Goal: Task Accomplishment & Management: Complete application form

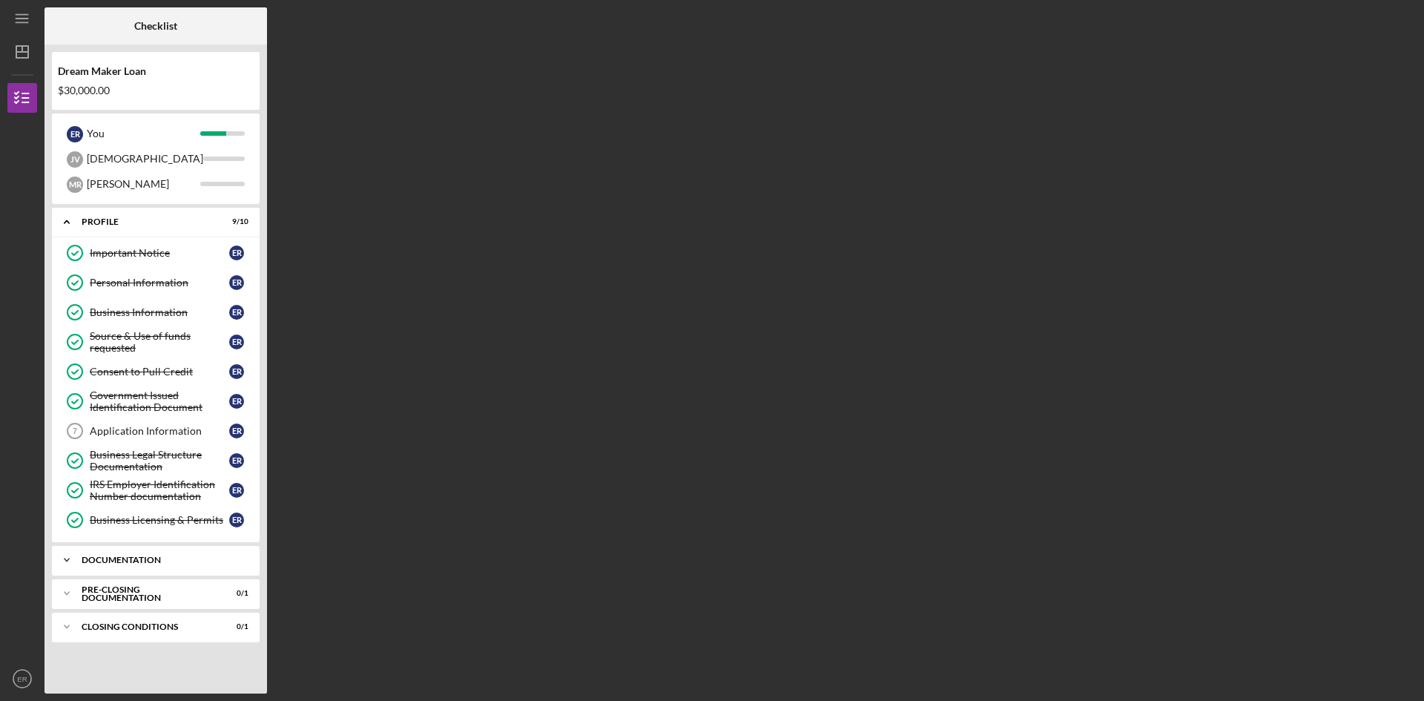
click at [168, 566] on div "Icon/Expander Documentation 4 / 10" at bounding box center [156, 560] width 208 height 30
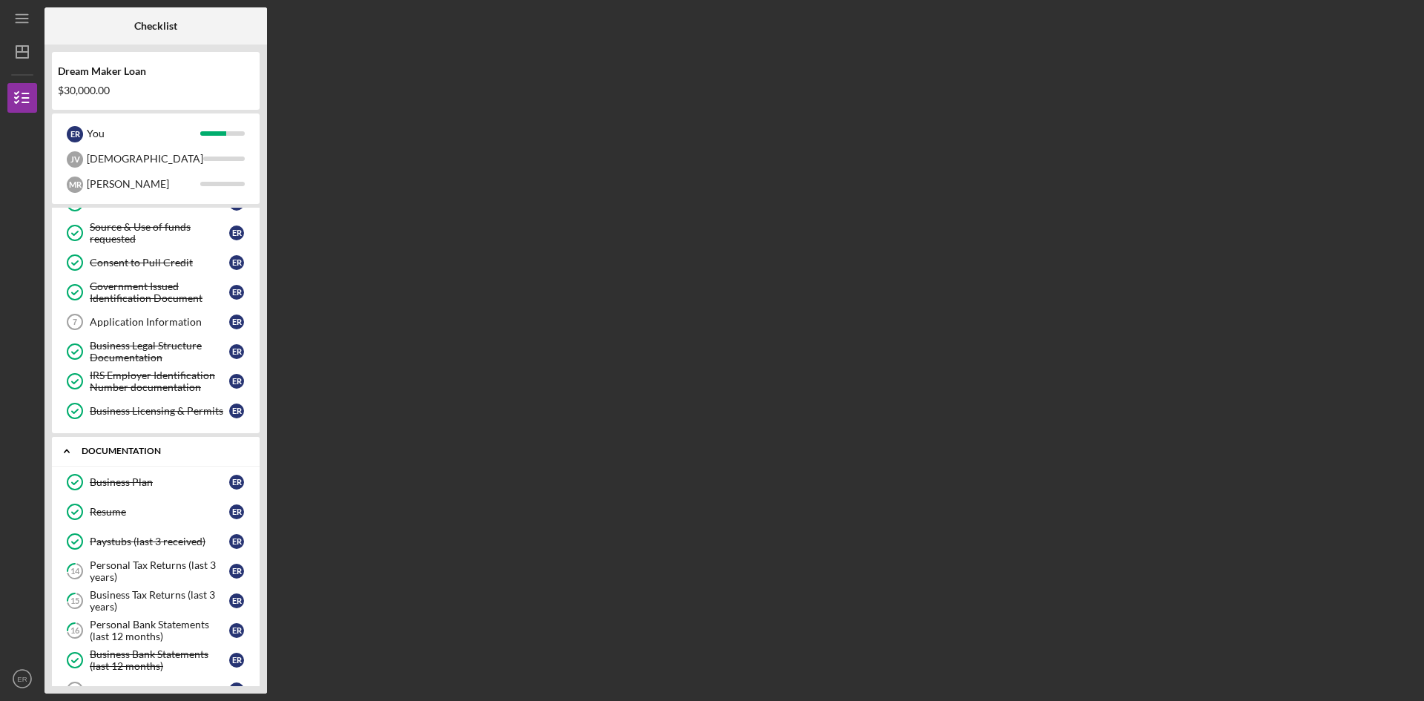
scroll to position [268, 0]
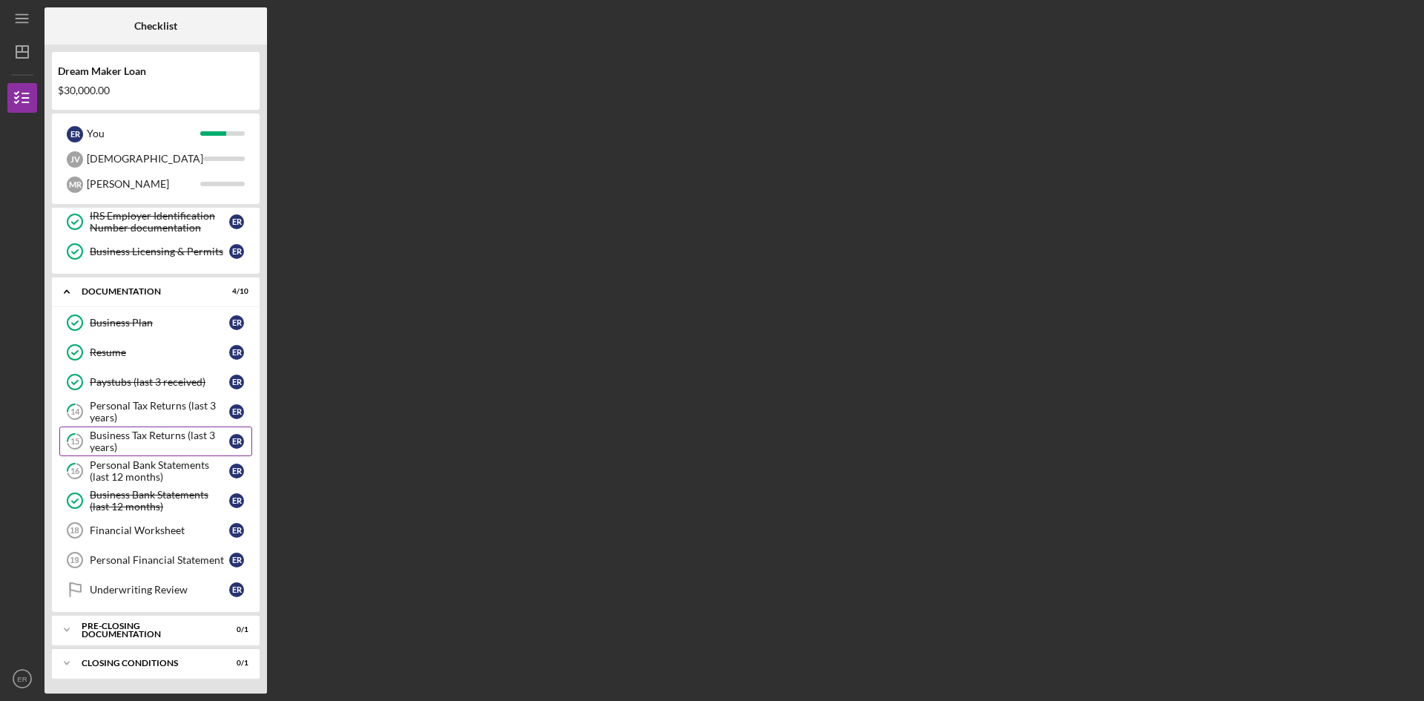
click at [124, 436] on div "Business Tax Returns (last 3 years)" at bounding box center [159, 441] width 139 height 24
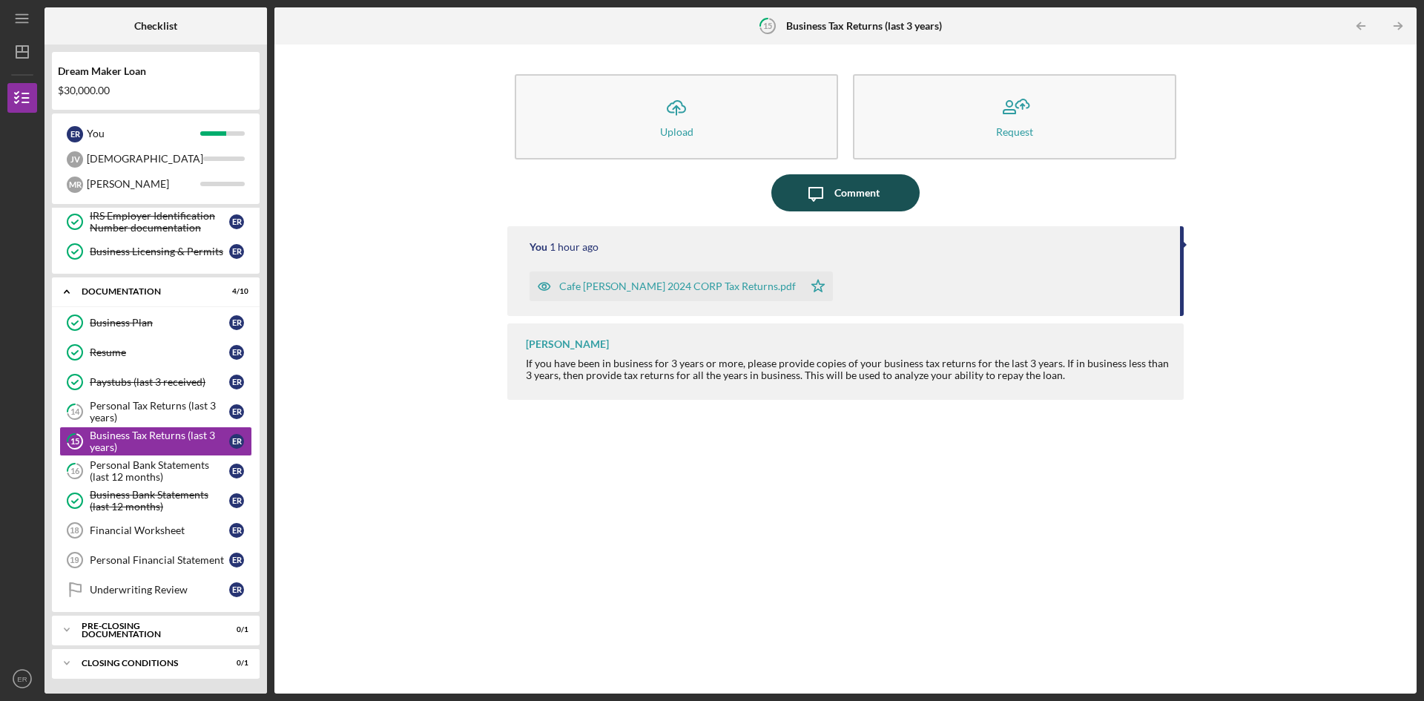
click at [866, 191] on div "Comment" at bounding box center [856, 192] width 45 height 37
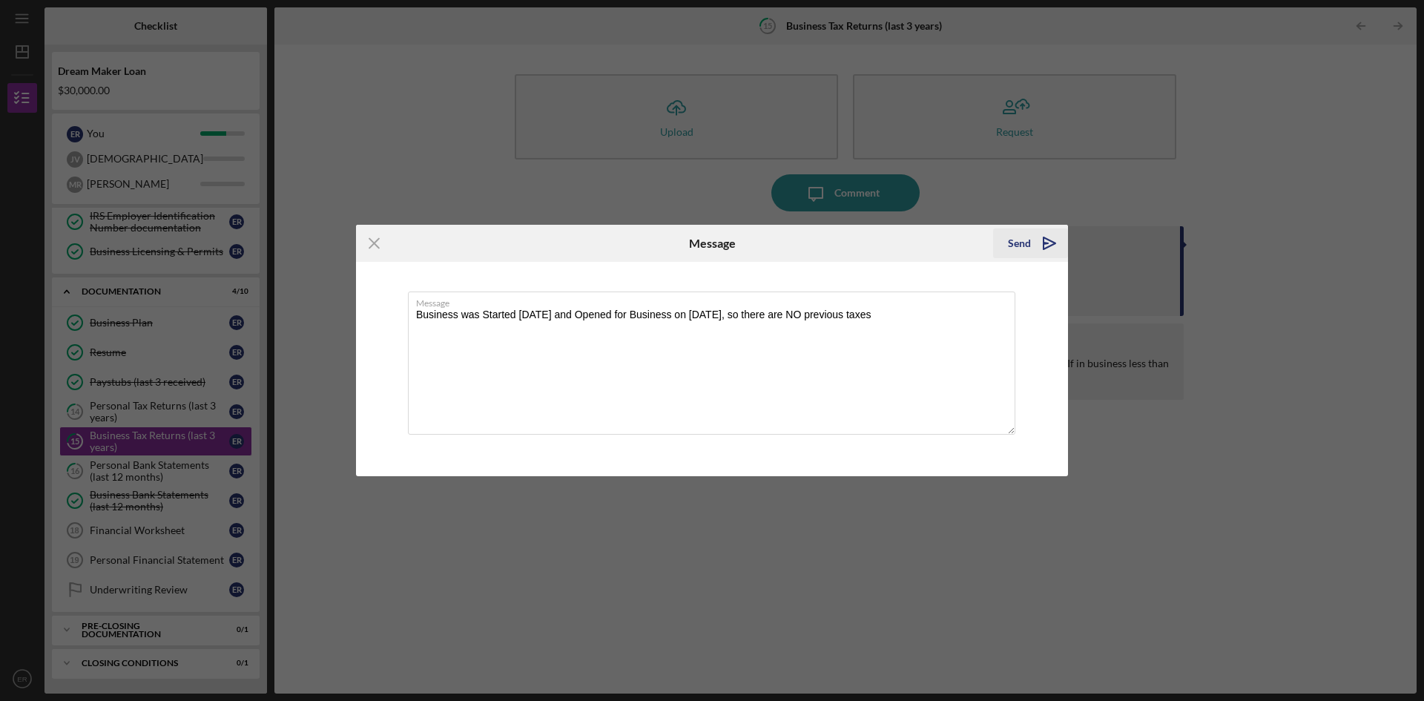
type textarea "Business was Started [DATE] and Opened for Business on [DATE], so there are NO …"
click at [1047, 246] on icon "Icon/icon-invite-send" at bounding box center [1049, 243] width 37 height 37
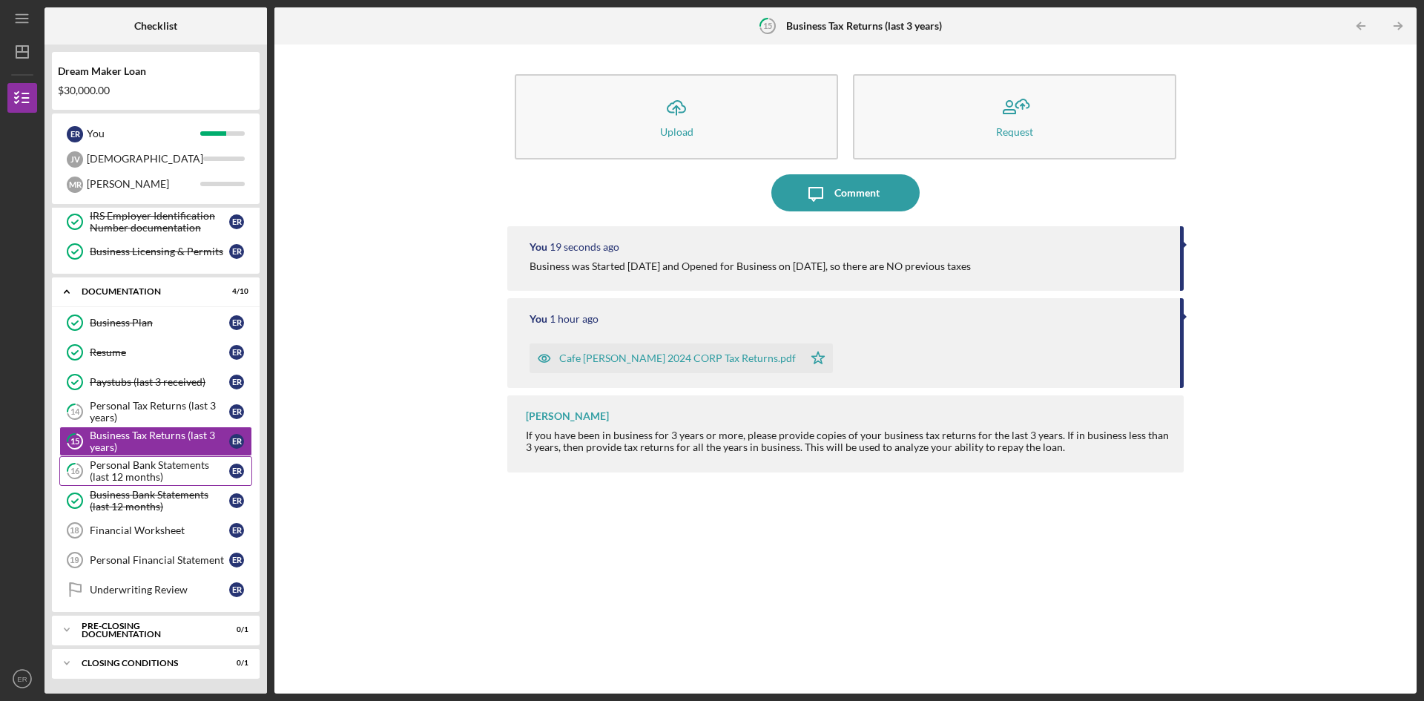
click at [162, 469] on div "Personal Bank Statements (last 12 months)" at bounding box center [159, 471] width 139 height 24
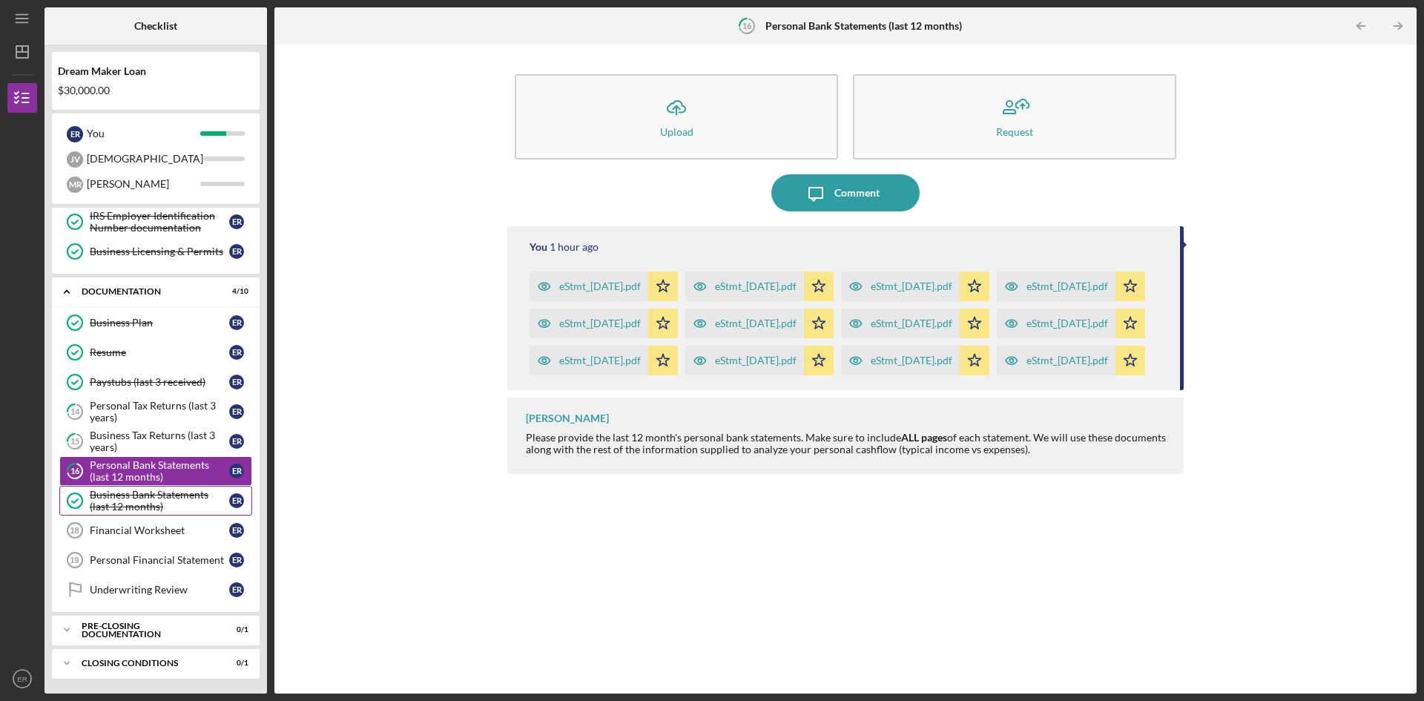
click at [146, 507] on div "Business Bank Statements (last 12 months)" at bounding box center [159, 501] width 139 height 24
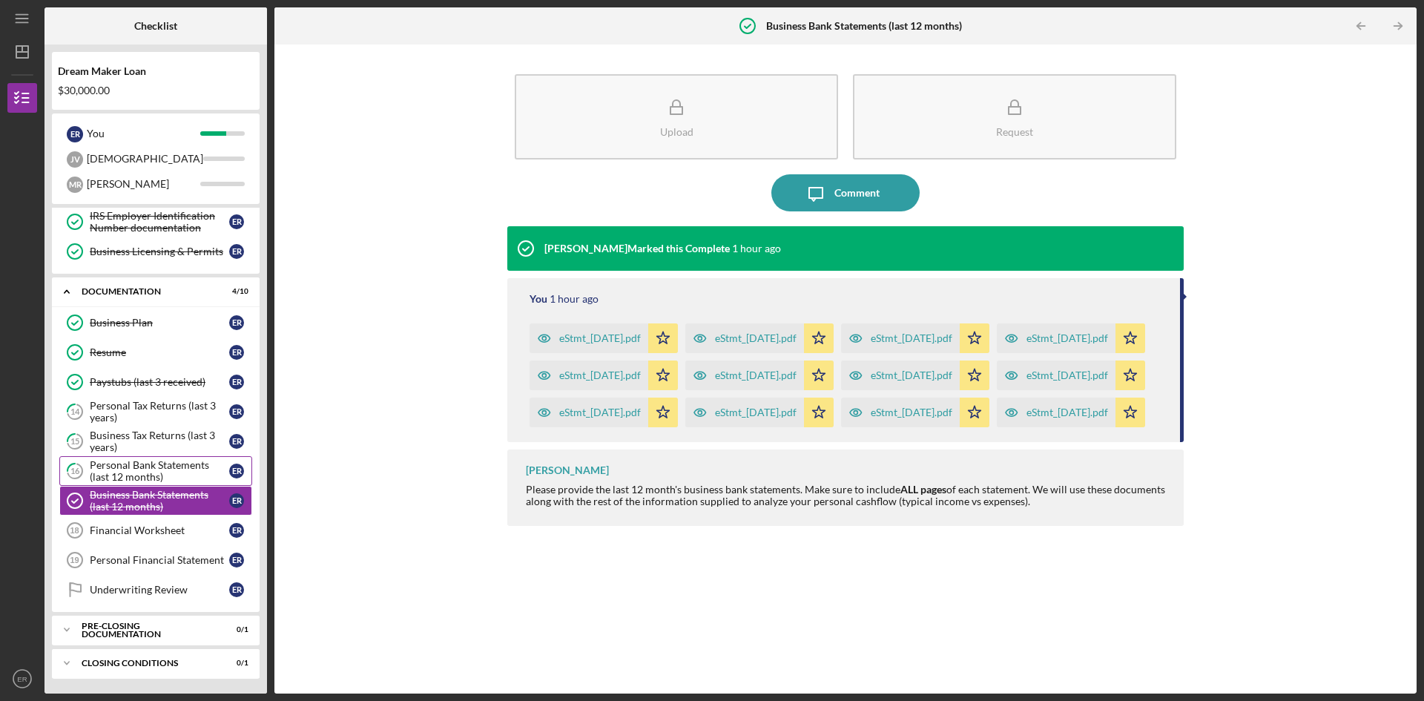
click at [135, 472] on div "Personal Bank Statements (last 12 months)" at bounding box center [159, 471] width 139 height 24
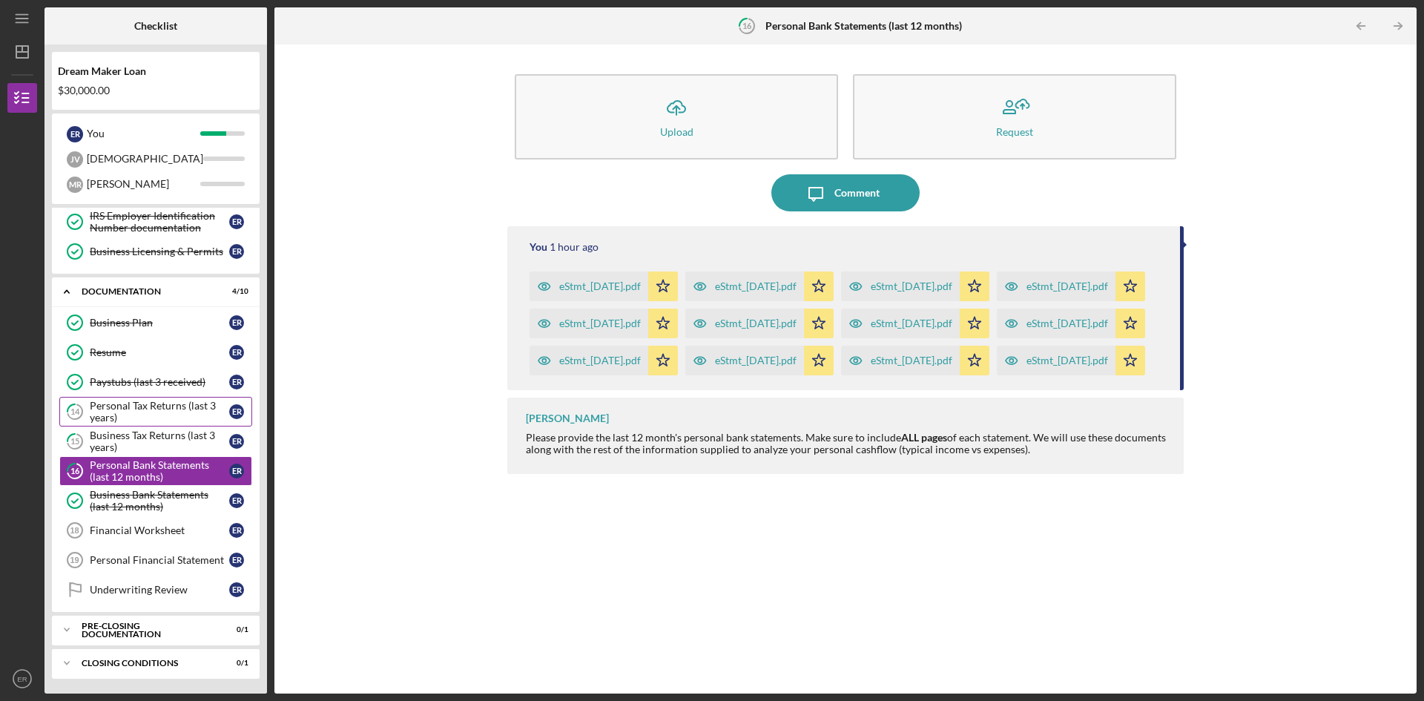
click at [136, 412] on div "Personal Tax Returns (last 3 years)" at bounding box center [159, 412] width 139 height 24
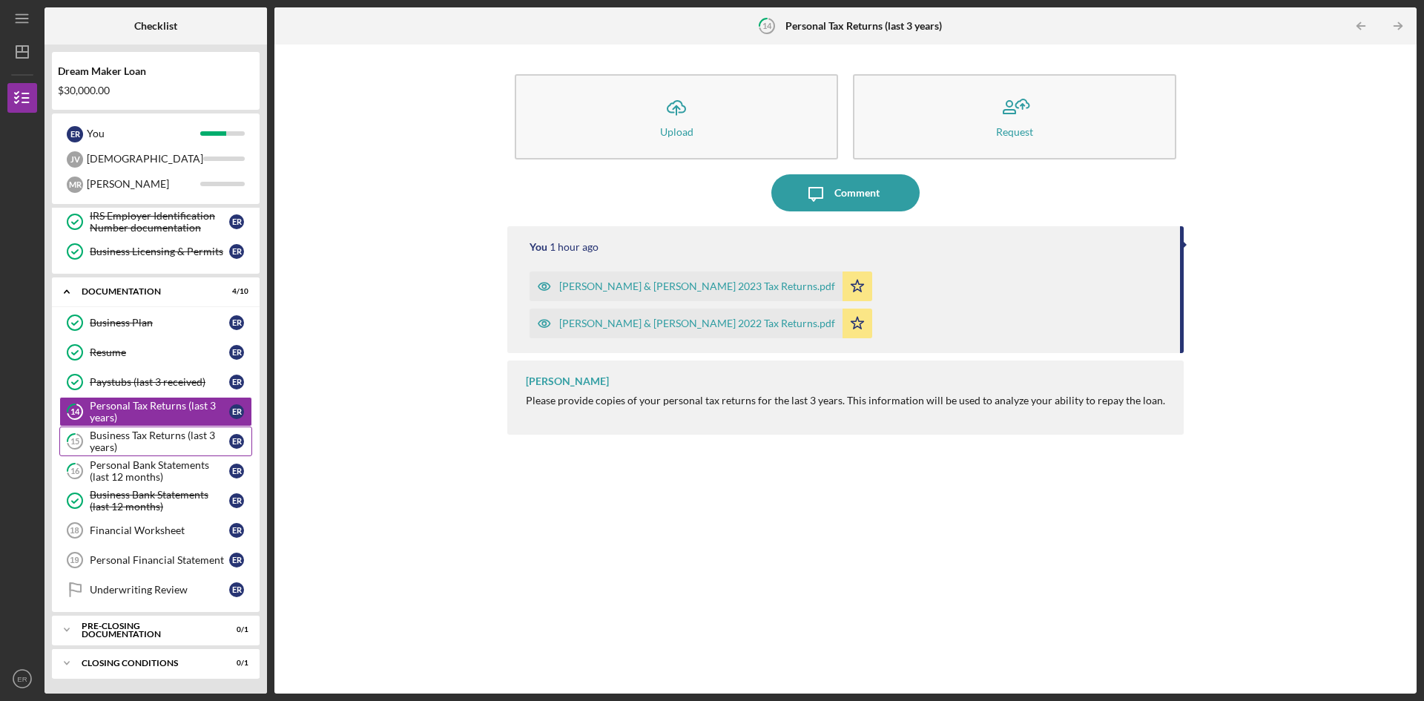
click at [127, 436] on div "Business Tax Returns (last 3 years)" at bounding box center [159, 441] width 139 height 24
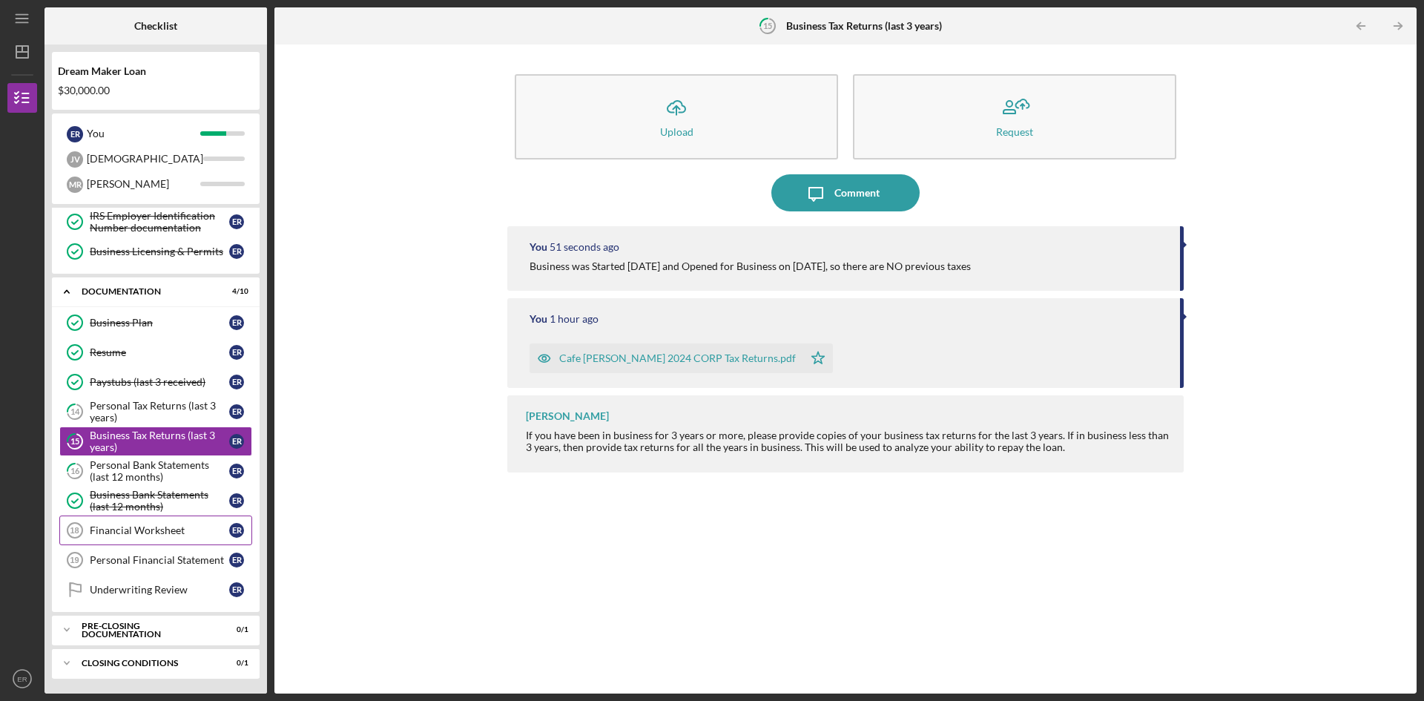
click at [139, 534] on div "Financial Worksheet" at bounding box center [159, 530] width 139 height 12
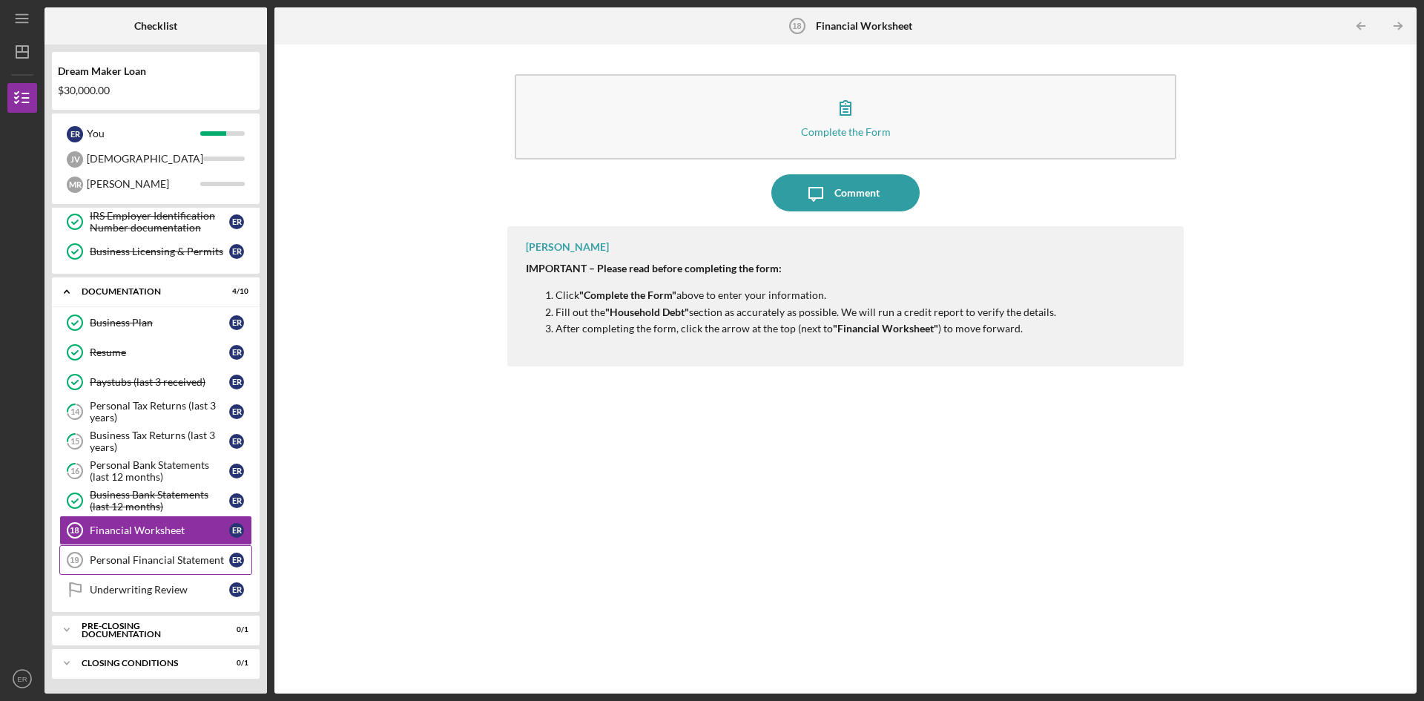
click at [146, 558] on div "Personal Financial Statement" at bounding box center [159, 560] width 139 height 12
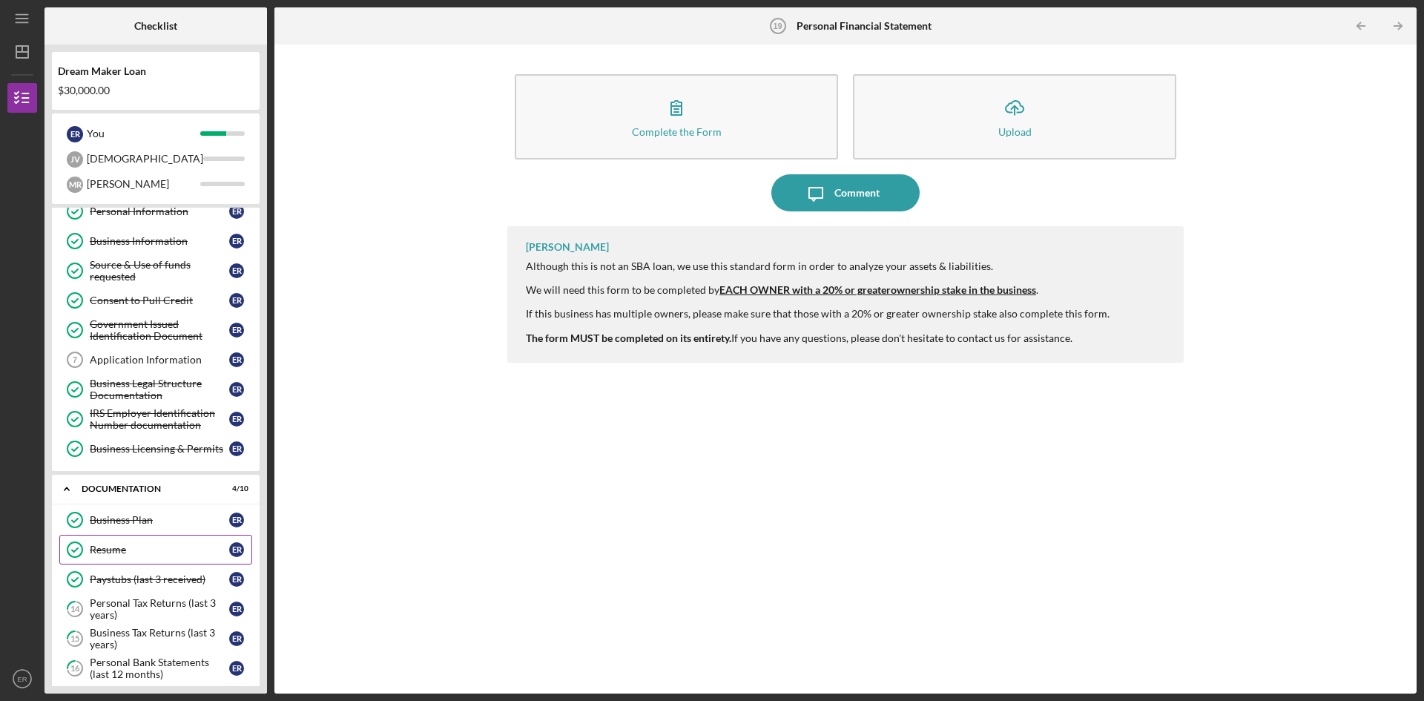
scroll to position [268, 0]
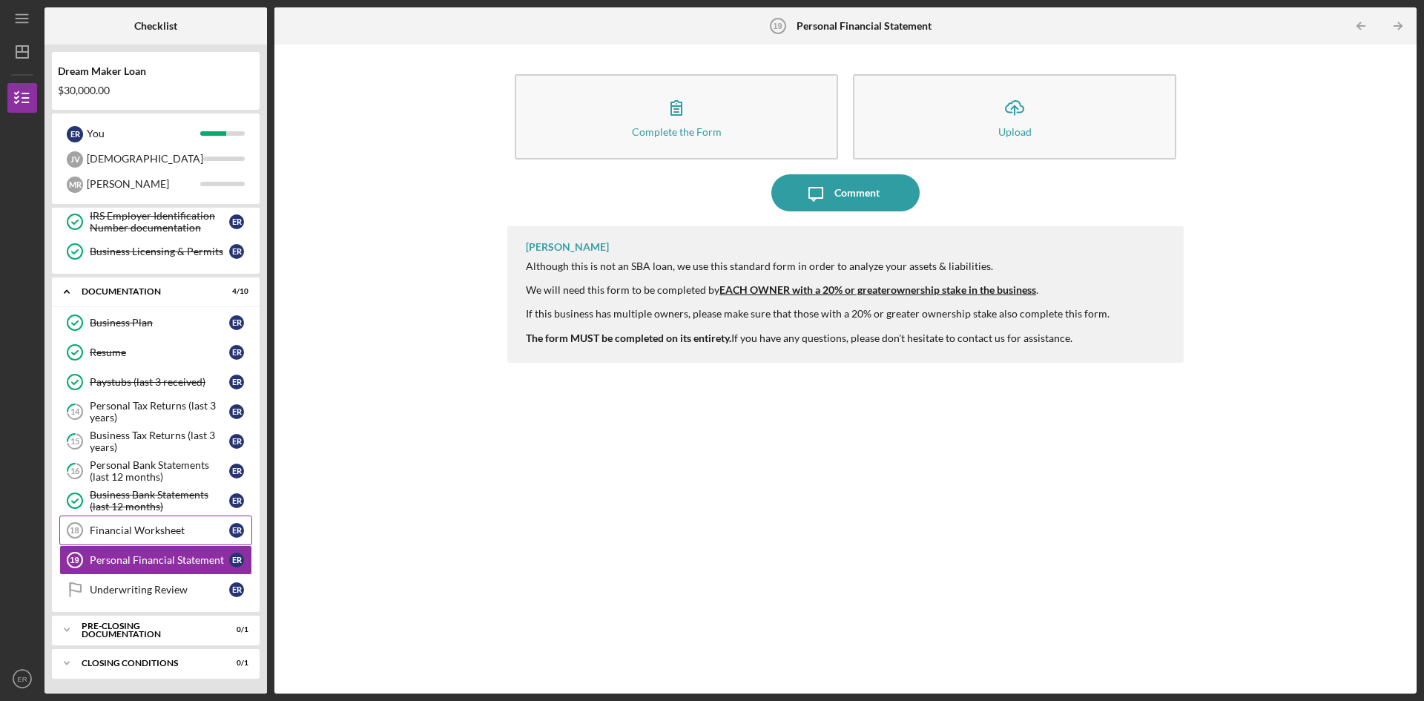
click at [172, 535] on div "Financial Worksheet" at bounding box center [159, 530] width 139 height 12
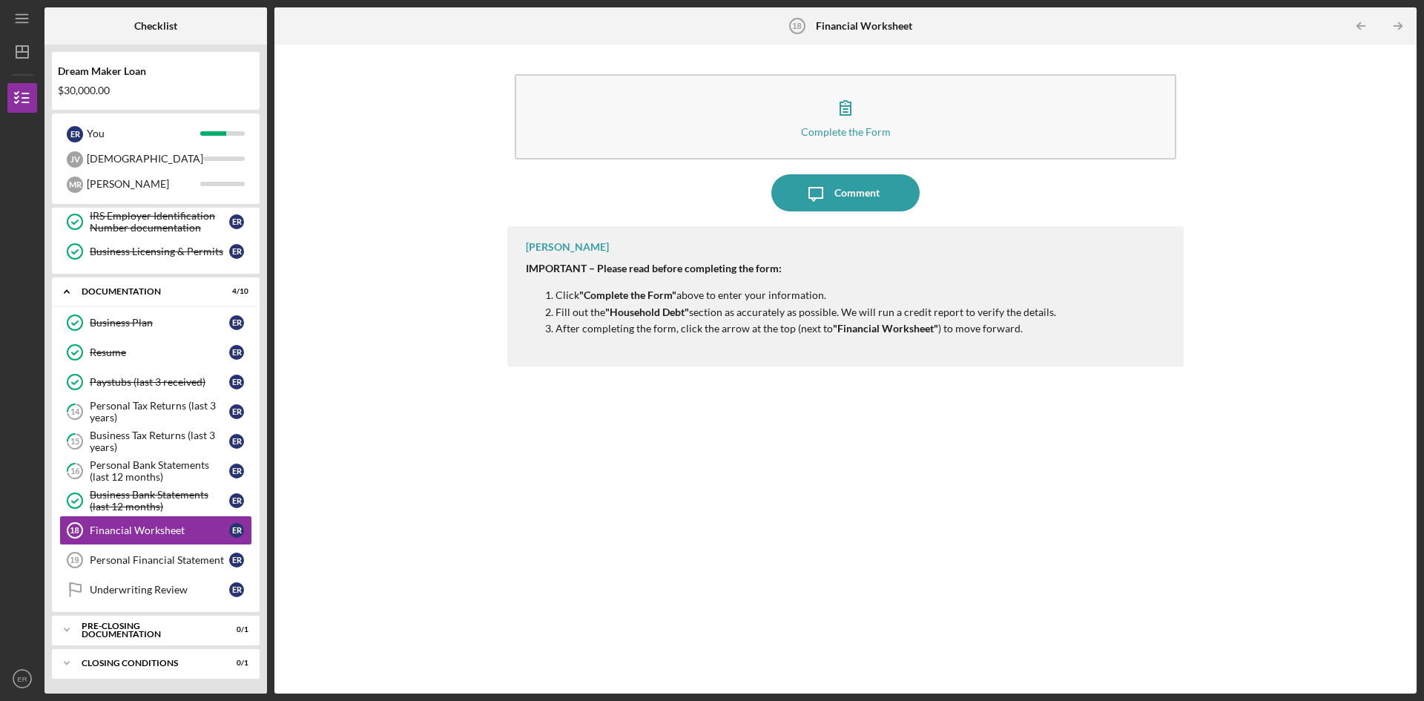
click at [472, 521] on div "Complete the Form Form Icon/Message Comment [PERSON_NAME] IMPORTANT – Please re…" at bounding box center [845, 369] width 1127 height 634
click at [428, 627] on div "Complete the Form Form Icon/Message Comment [PERSON_NAME] IMPORTANT – Please re…" at bounding box center [845, 369] width 1127 height 634
click at [171, 601] on link "Underwriting Review Underwriting Review E R" at bounding box center [155, 590] width 193 height 30
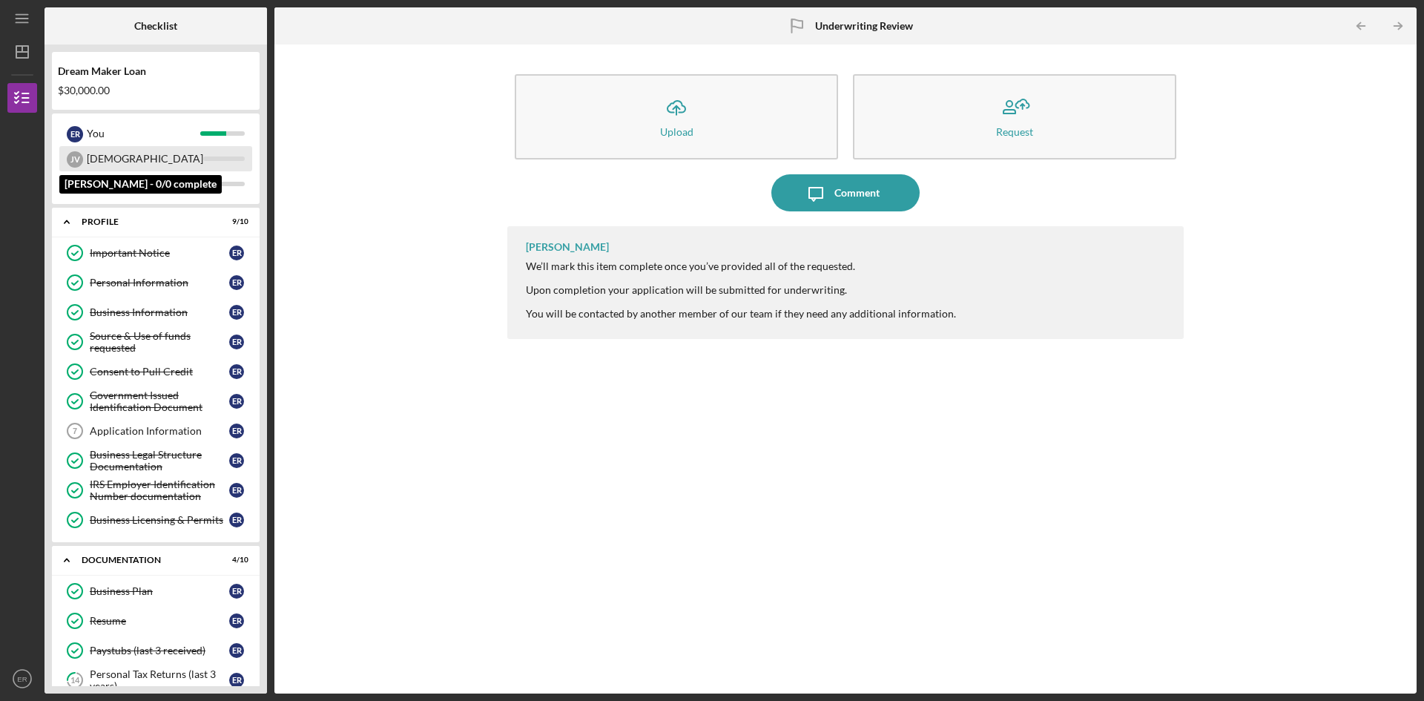
click at [151, 165] on div "[DEMOGRAPHIC_DATA]" at bounding box center [145, 158] width 116 height 25
click at [93, 80] on div "Dream Maker Loan $30,000.00" at bounding box center [156, 80] width 208 height 43
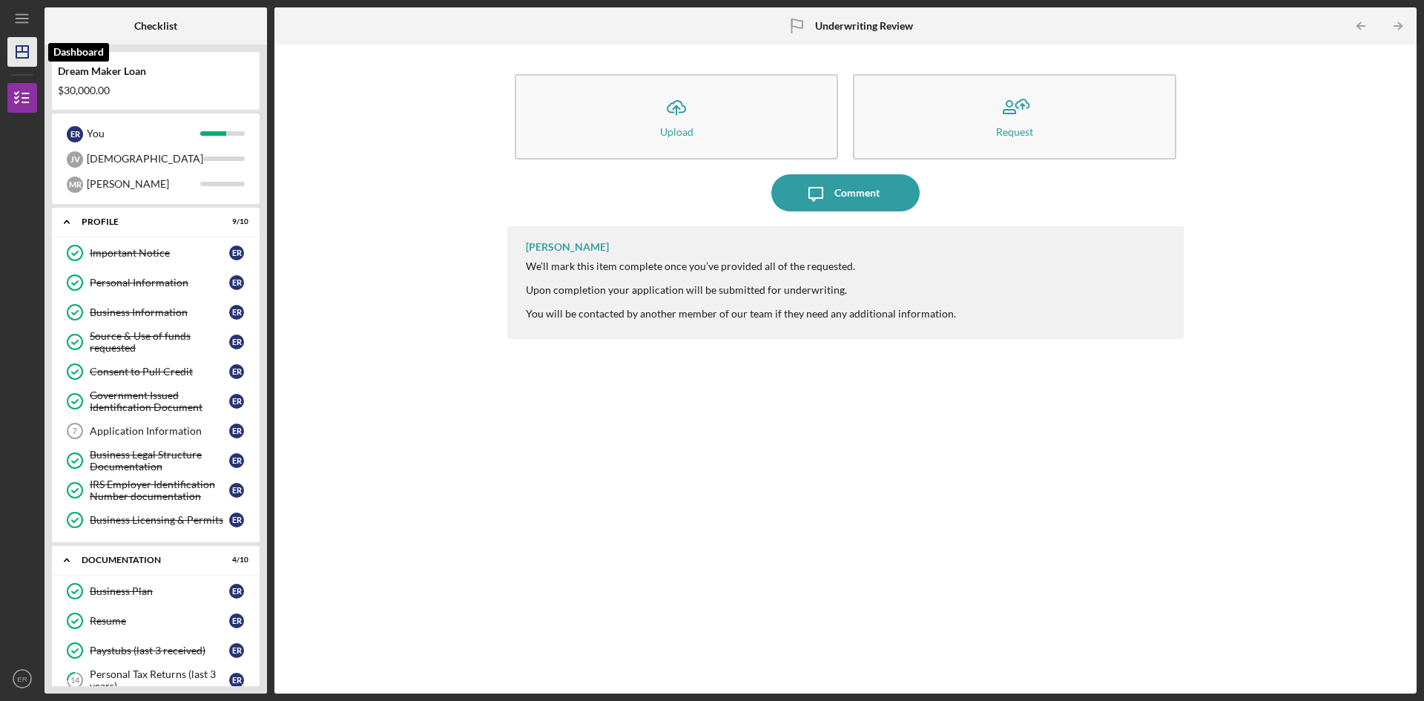
click at [25, 58] on polygon "button" at bounding box center [22, 52] width 12 height 12
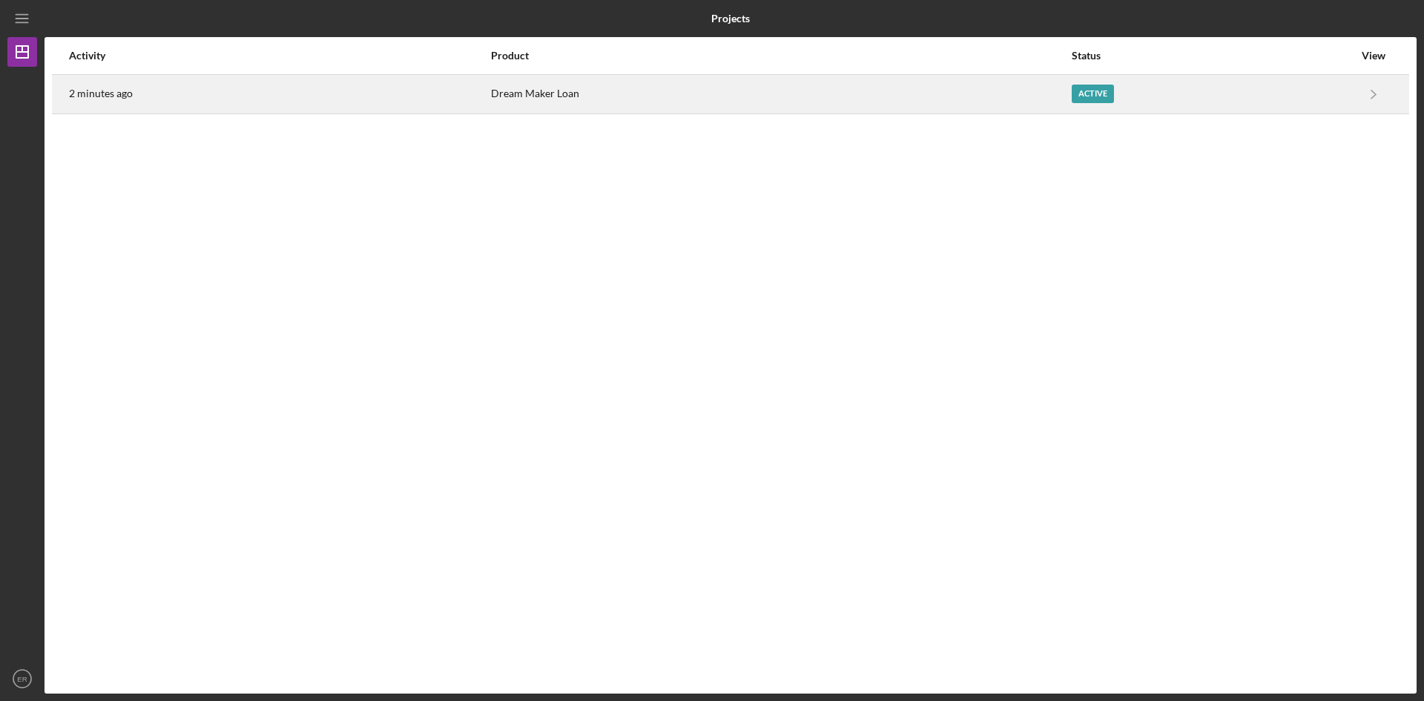
click at [120, 99] on time "2 minutes ago" at bounding box center [101, 94] width 64 height 12
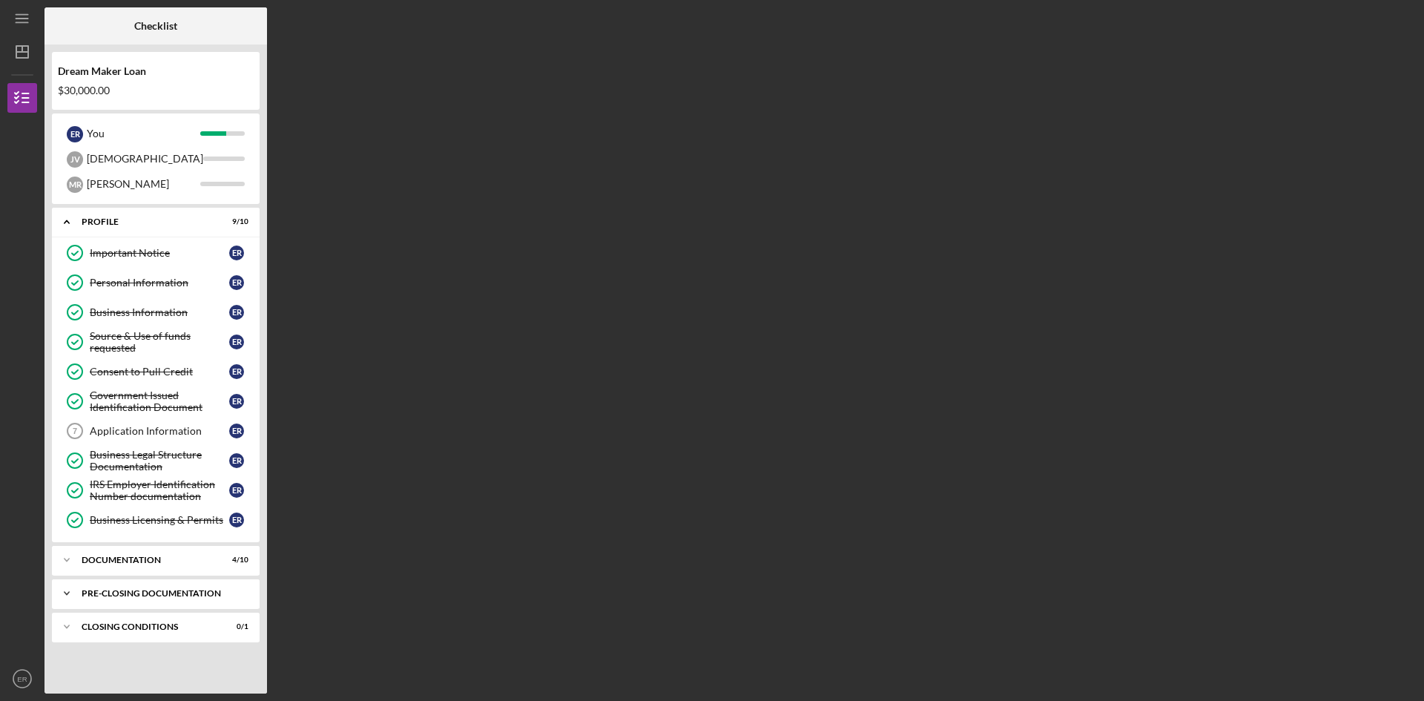
click at [146, 598] on div "Icon/Expander Pre-Closing Documentation 0 / 1" at bounding box center [156, 594] width 208 height 30
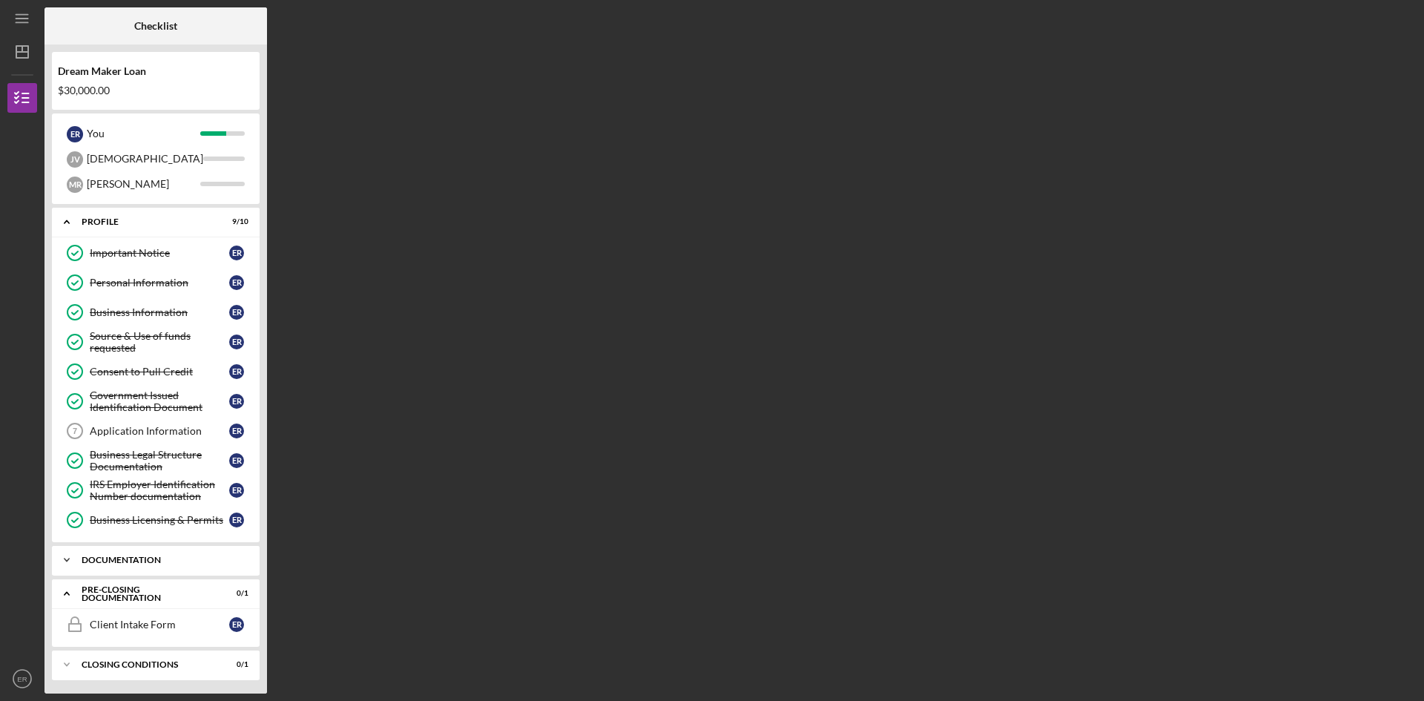
click at [141, 561] on div "Documentation" at bounding box center [161, 560] width 159 height 9
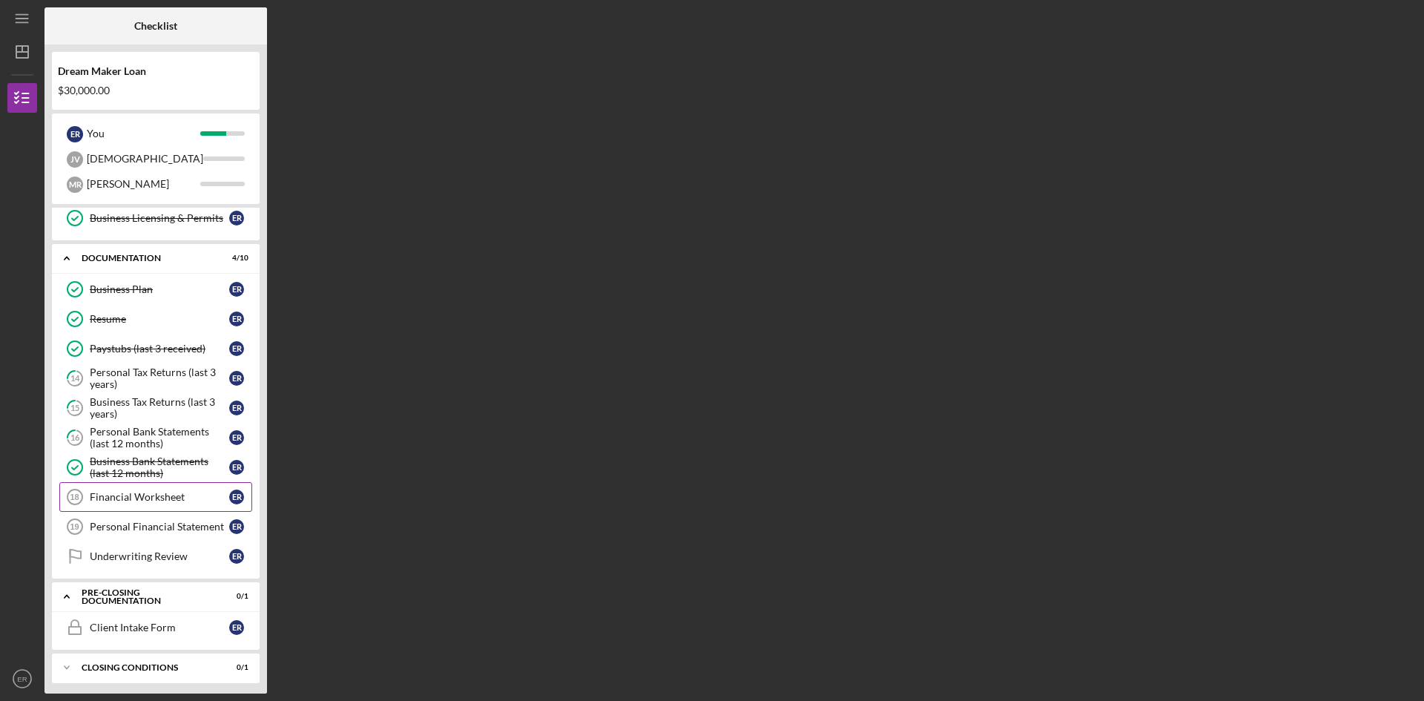
scroll to position [306, 0]
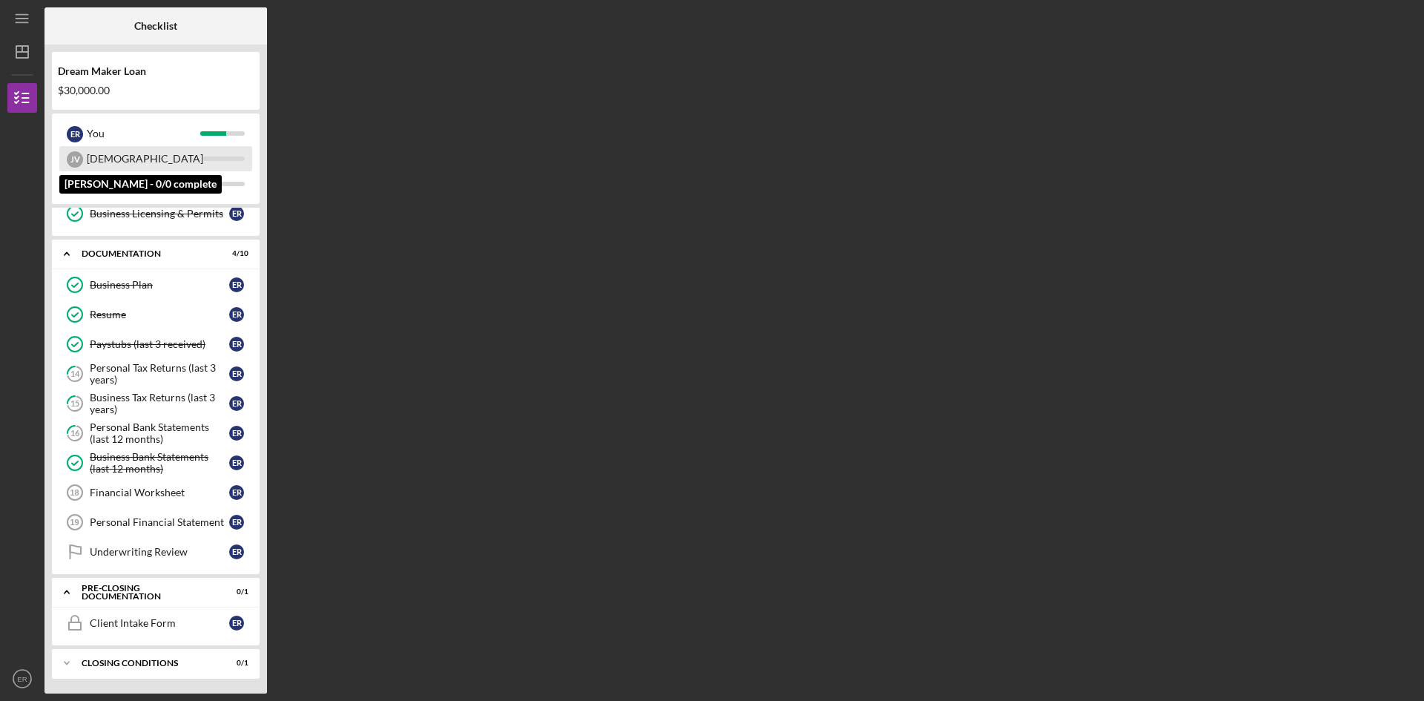
click at [115, 160] on div "[DEMOGRAPHIC_DATA]" at bounding box center [145, 158] width 116 height 25
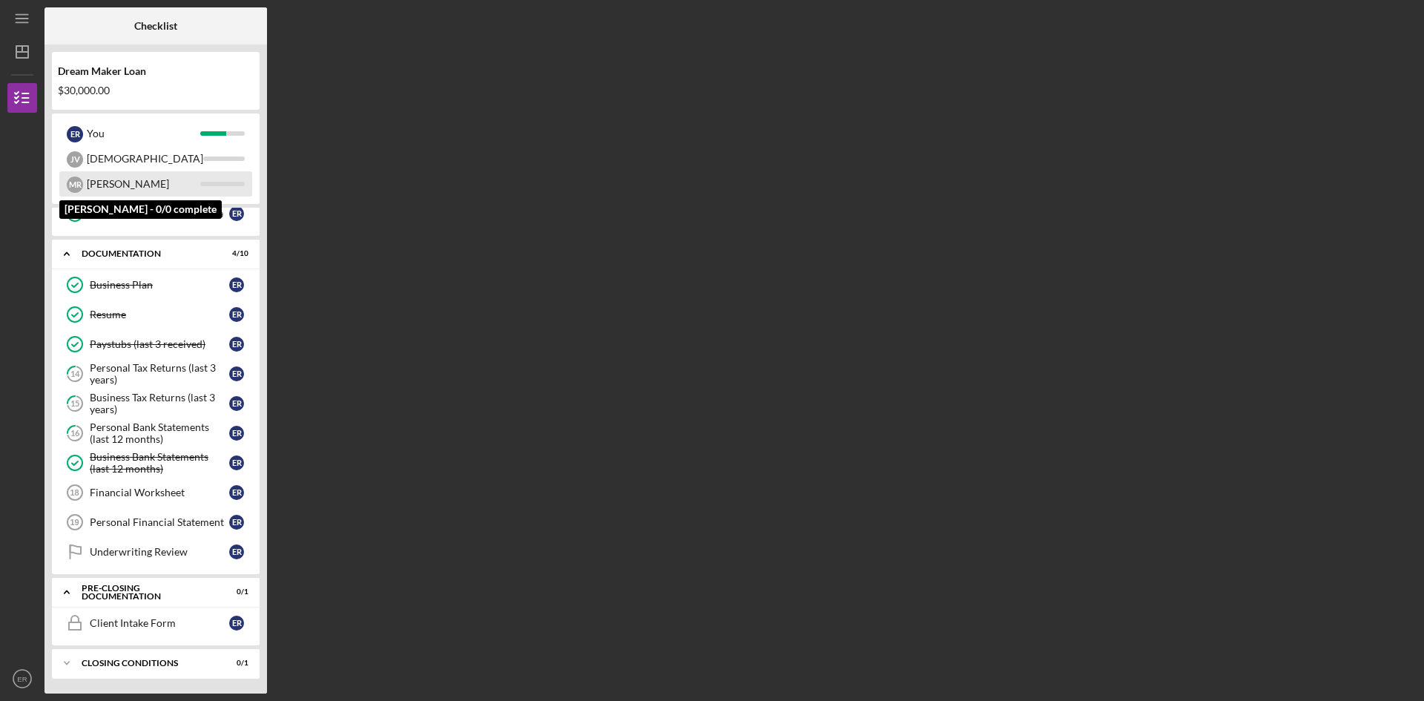
click at [134, 186] on div "[PERSON_NAME]" at bounding box center [143, 183] width 113 height 25
drag, startPoint x: 163, startPoint y: 469, endPoint x: 82, endPoint y: 372, distance: 126.3
click at [82, 372] on div "Business Plan Business Plan E R Resume Resume E R Paystubs (last 3 received) Pa…" at bounding box center [156, 422] width 208 height 304
click at [126, 498] on div "Financial Worksheet" at bounding box center [159, 493] width 139 height 12
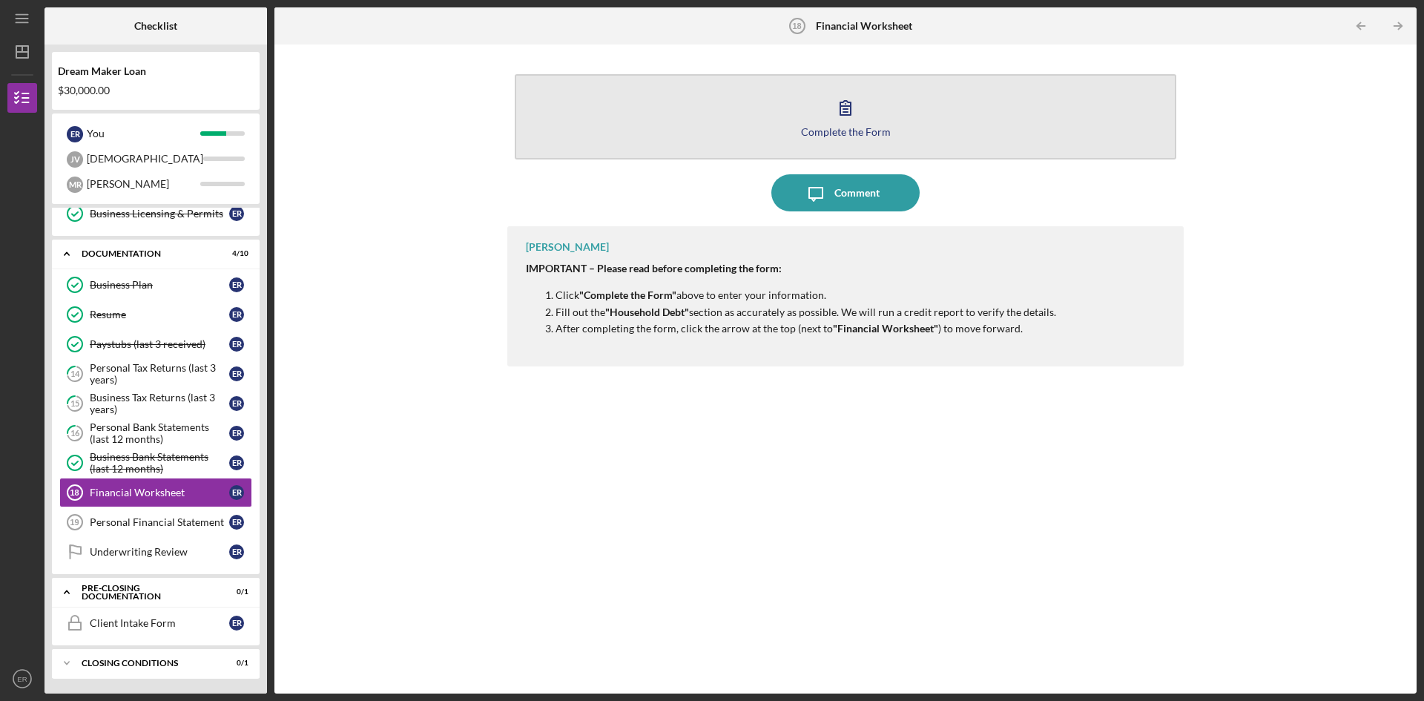
click at [848, 126] on div "Complete the Form" at bounding box center [846, 131] width 90 height 11
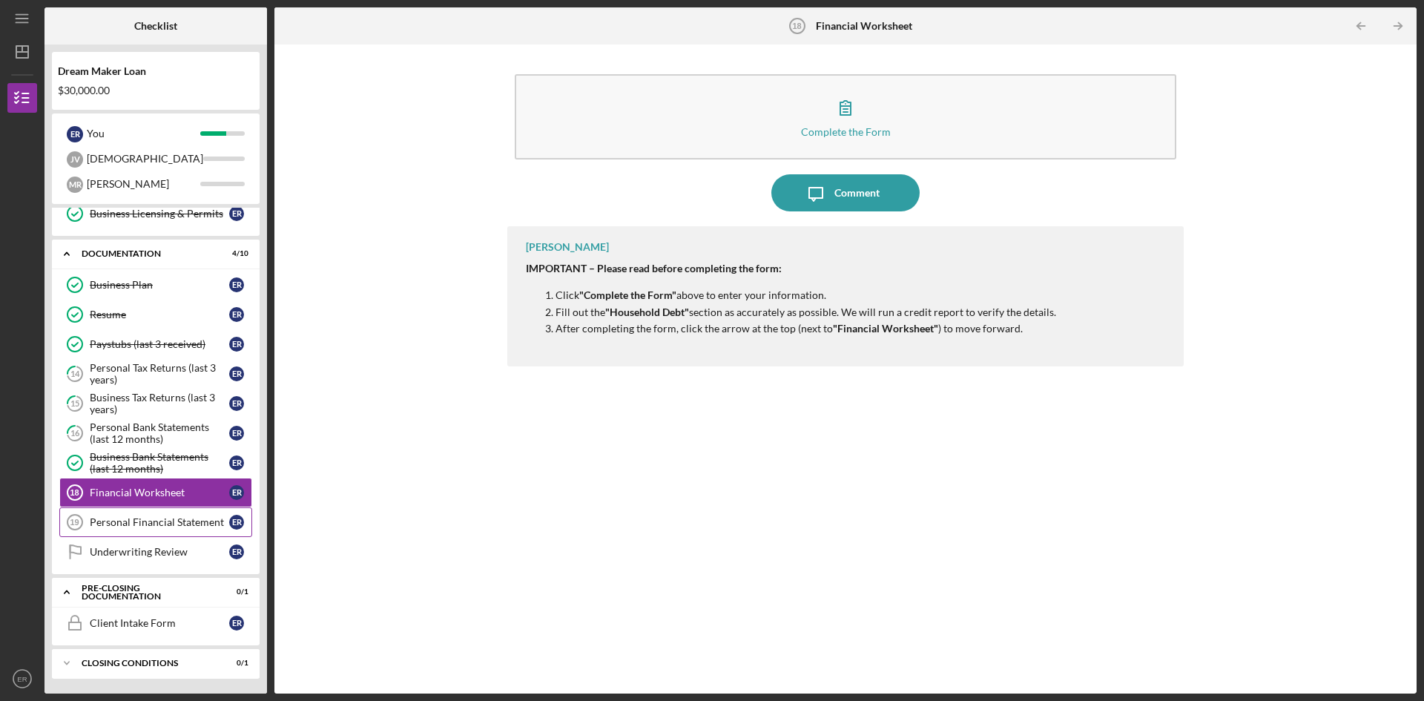
click at [114, 526] on div "Personal Financial Statement" at bounding box center [159, 522] width 139 height 12
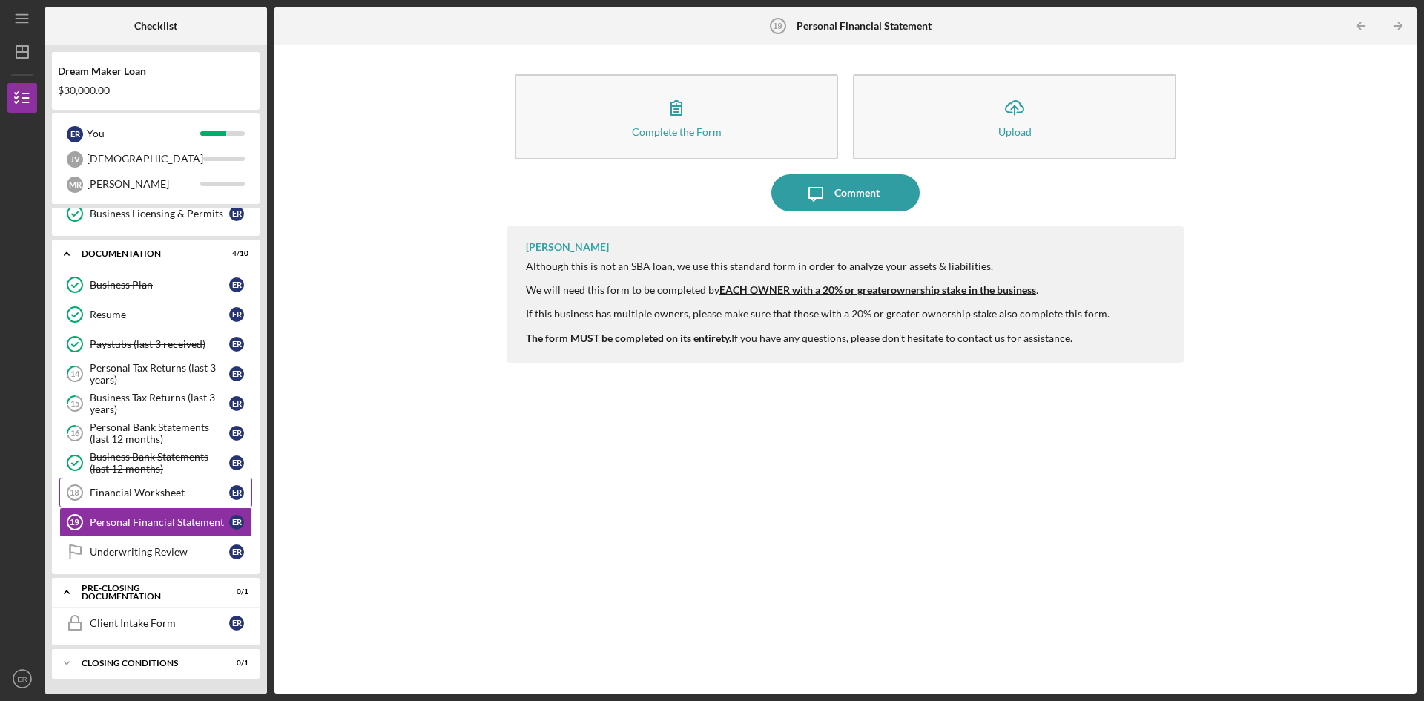
click at [117, 501] on link "Financial Worksheet 18 Financial Worksheet E R" at bounding box center [155, 493] width 193 height 30
